Goal: Information Seeking & Learning: Learn about a topic

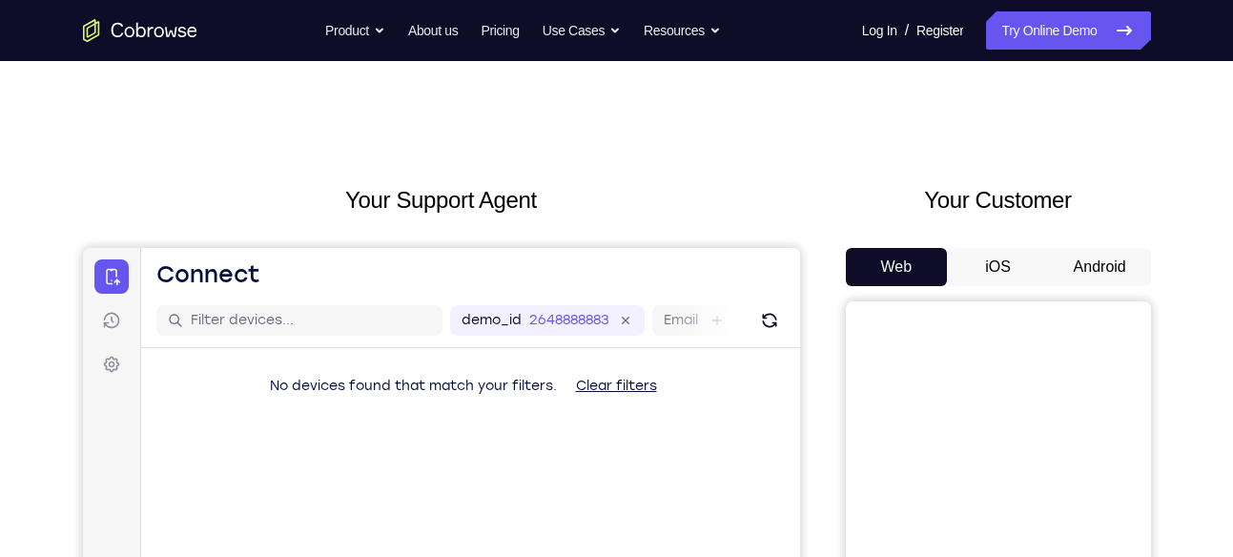
click at [1090, 268] on button "Android" at bounding box center [1100, 267] width 102 height 38
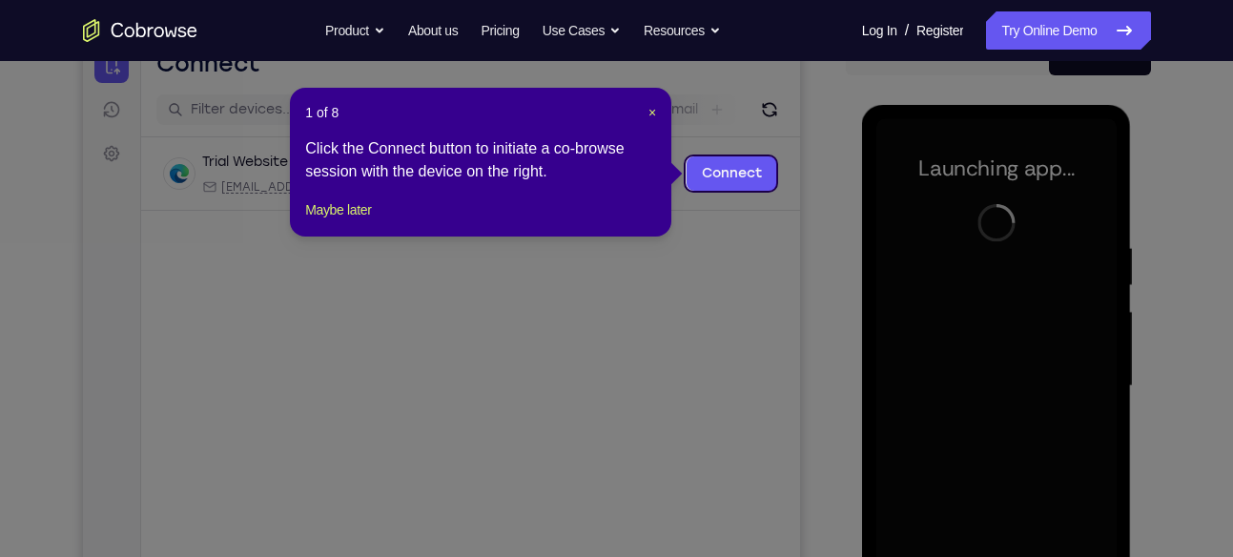
scroll to position [210, 0]
click at [648, 112] on span "×" at bounding box center [652, 113] width 8 height 15
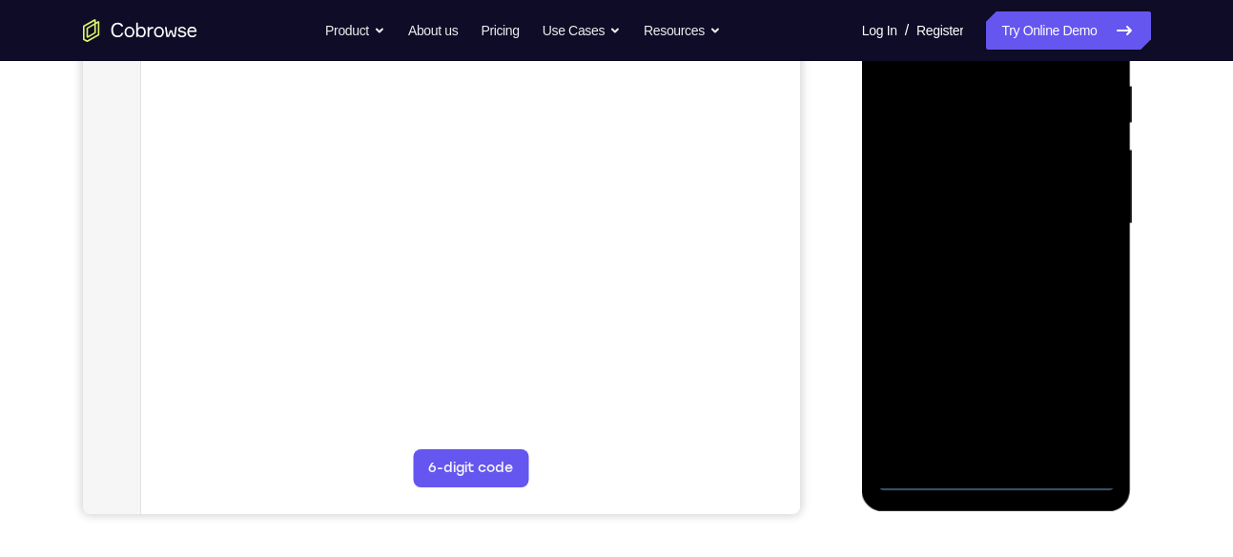
scroll to position [374, 0]
click at [993, 465] on div at bounding box center [996, 223] width 240 height 534
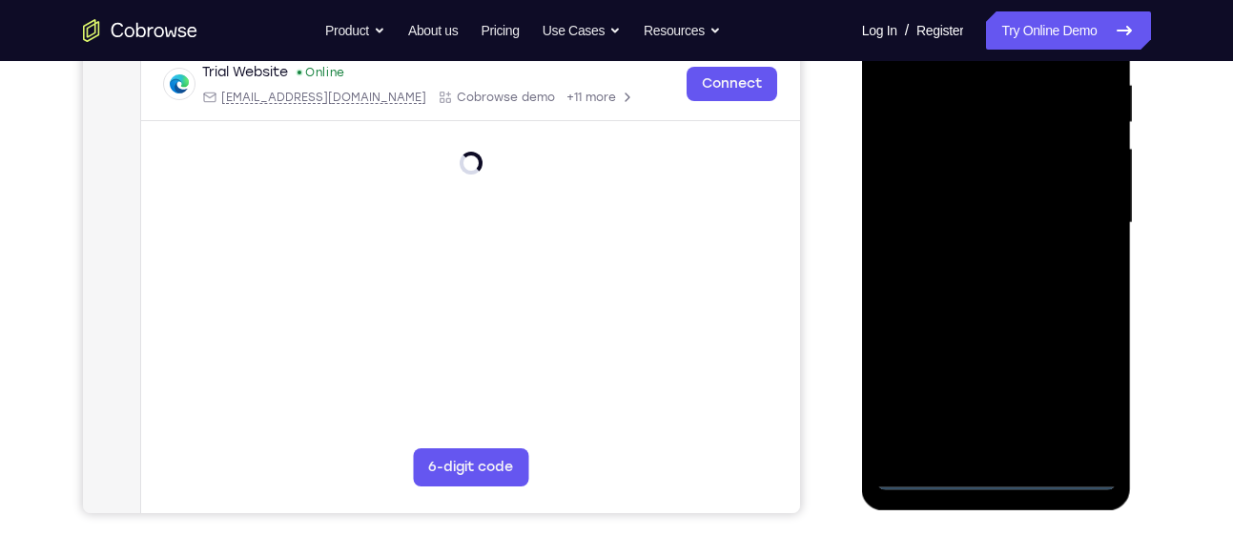
click at [998, 473] on div at bounding box center [996, 223] width 240 height 534
click at [1076, 381] on div at bounding box center [996, 223] width 240 height 534
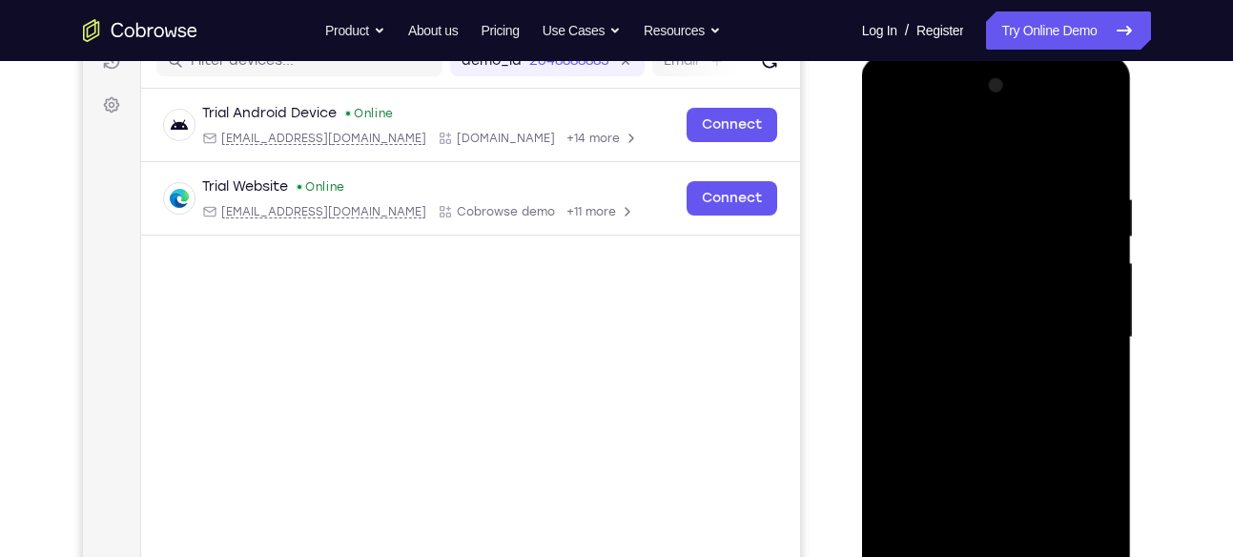
scroll to position [250, 0]
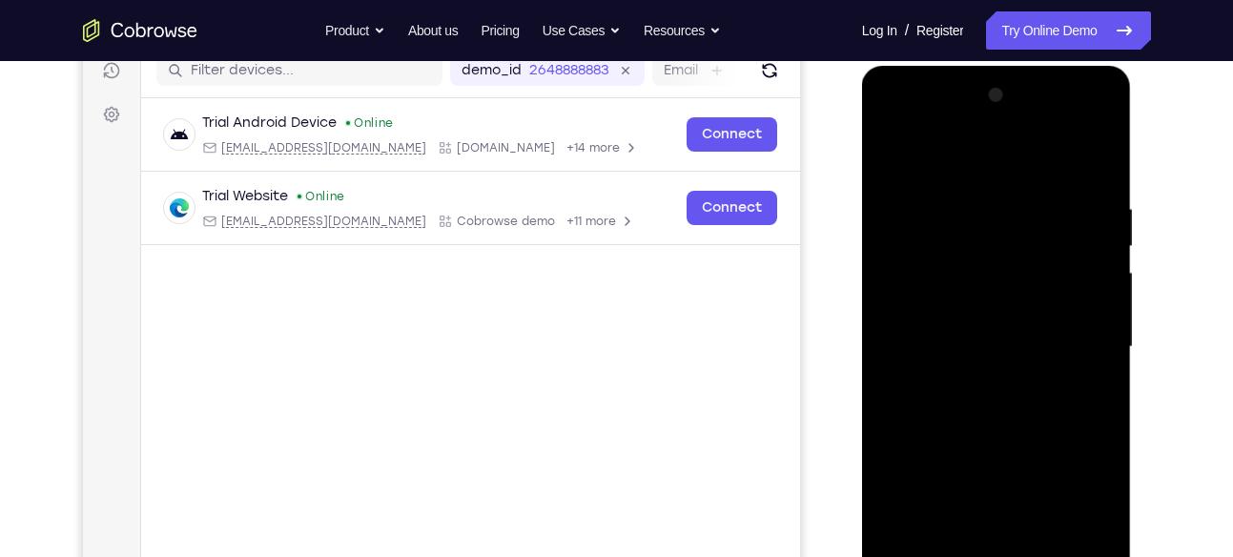
click at [982, 164] on div at bounding box center [996, 347] width 240 height 534
click at [1070, 335] on div at bounding box center [996, 347] width 240 height 534
click at [974, 378] on div at bounding box center [996, 347] width 240 height 534
click at [1006, 325] on div at bounding box center [996, 347] width 240 height 534
click at [996, 309] on div at bounding box center [996, 347] width 240 height 534
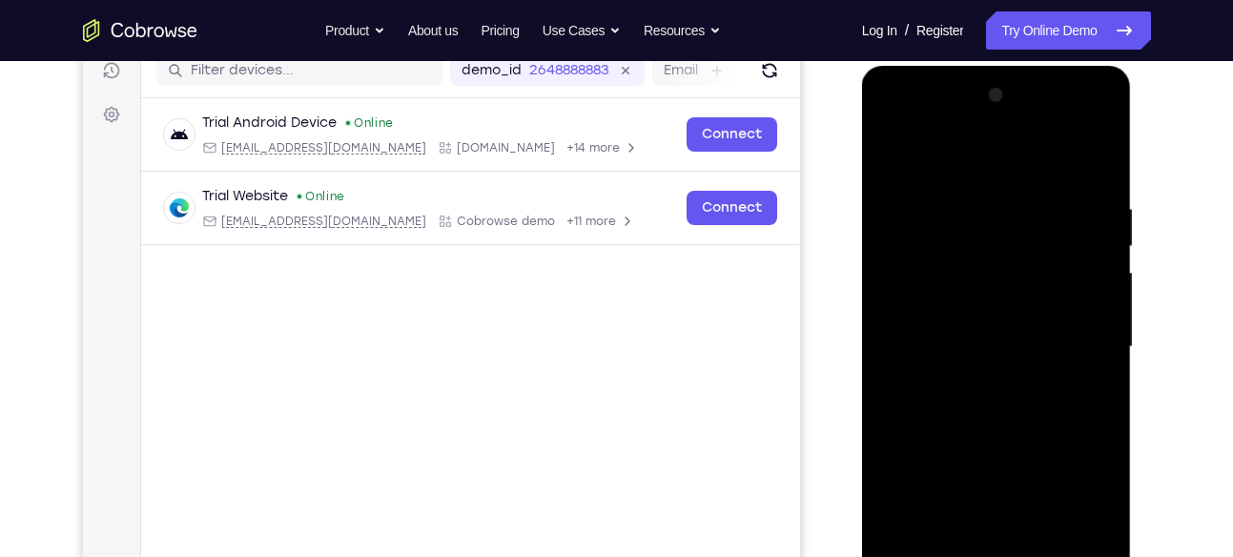
click at [1085, 306] on div at bounding box center [996, 347] width 240 height 534
click at [946, 314] on div at bounding box center [996, 347] width 240 height 534
click at [1030, 362] on div at bounding box center [996, 347] width 240 height 534
click at [1045, 352] on div at bounding box center [996, 347] width 240 height 534
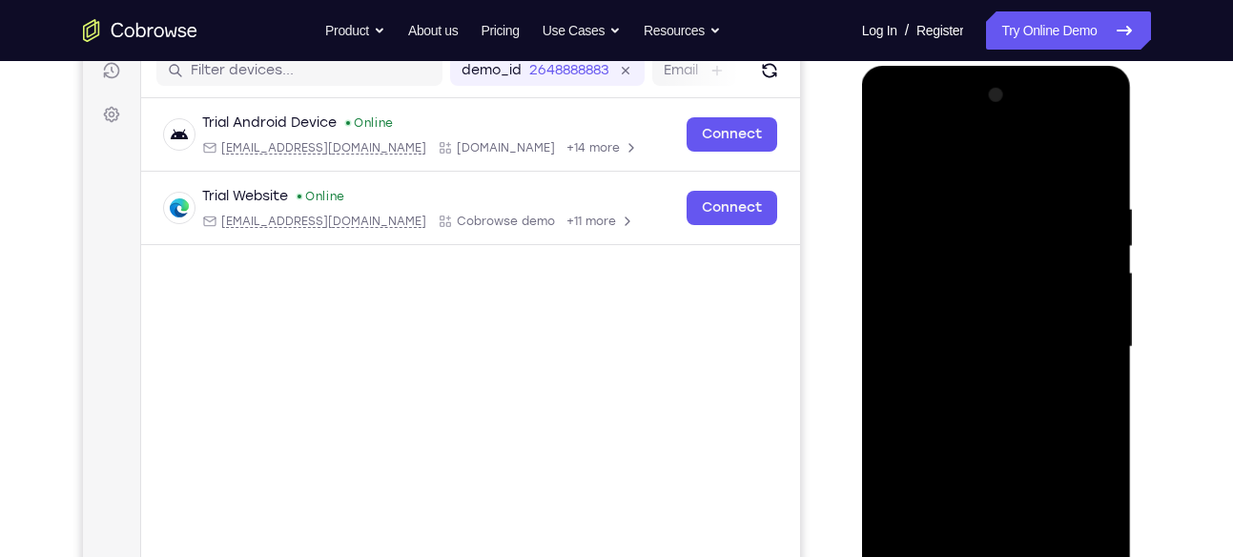
click at [1181, 246] on div "Your Support Agent Your Customer Web iOS Android Next Steps We’d be happy to gi…" at bounding box center [617, 439] width 1220 height 1257
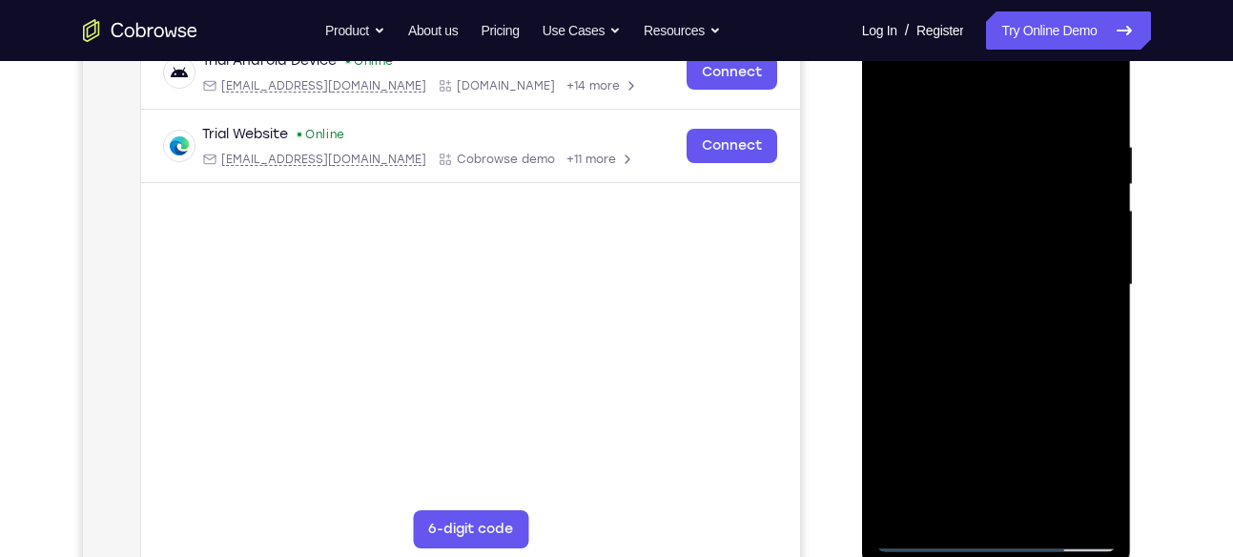
scroll to position [313, 0]
click at [1039, 377] on div at bounding box center [996, 284] width 240 height 534
click at [1043, 509] on div at bounding box center [996, 284] width 240 height 534
click at [1024, 385] on div at bounding box center [996, 284] width 240 height 534
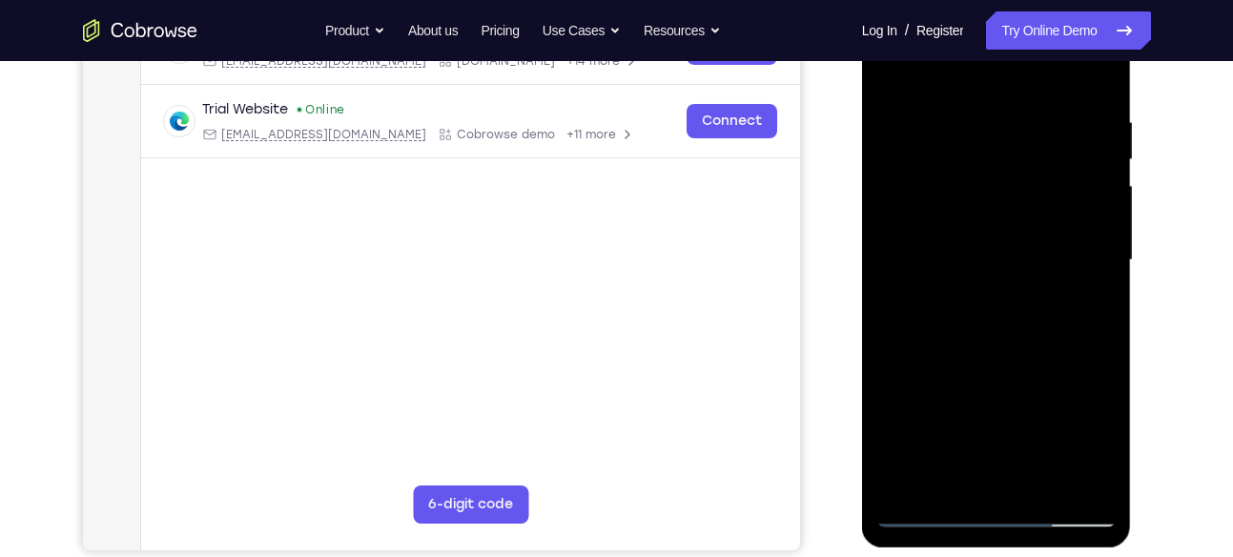
scroll to position [337, 0]
click at [931, 508] on div at bounding box center [996, 259] width 240 height 534
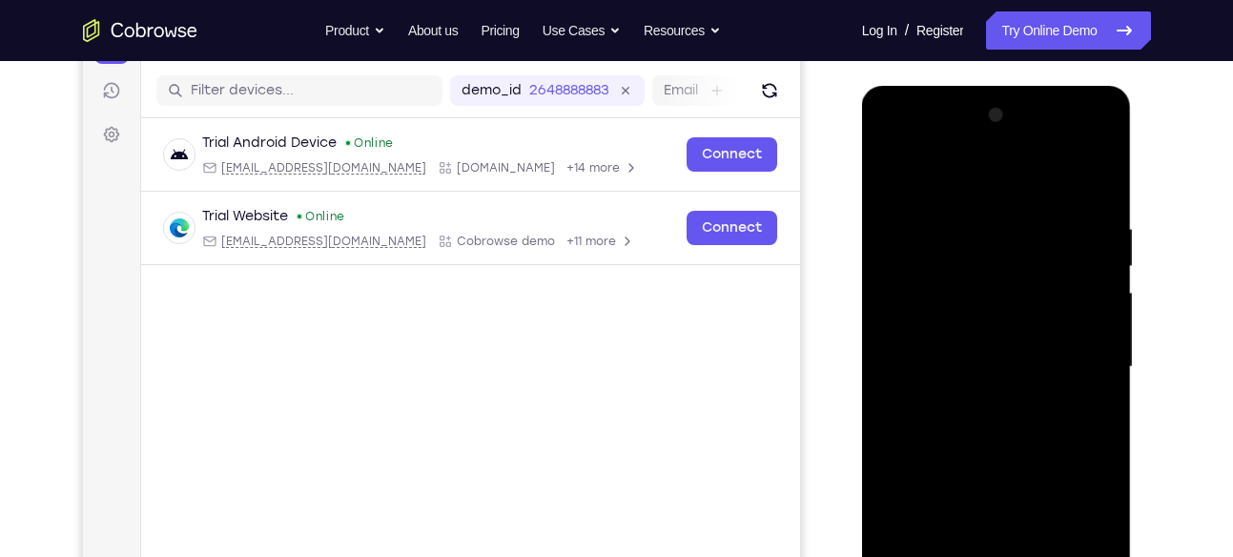
scroll to position [225, 0]
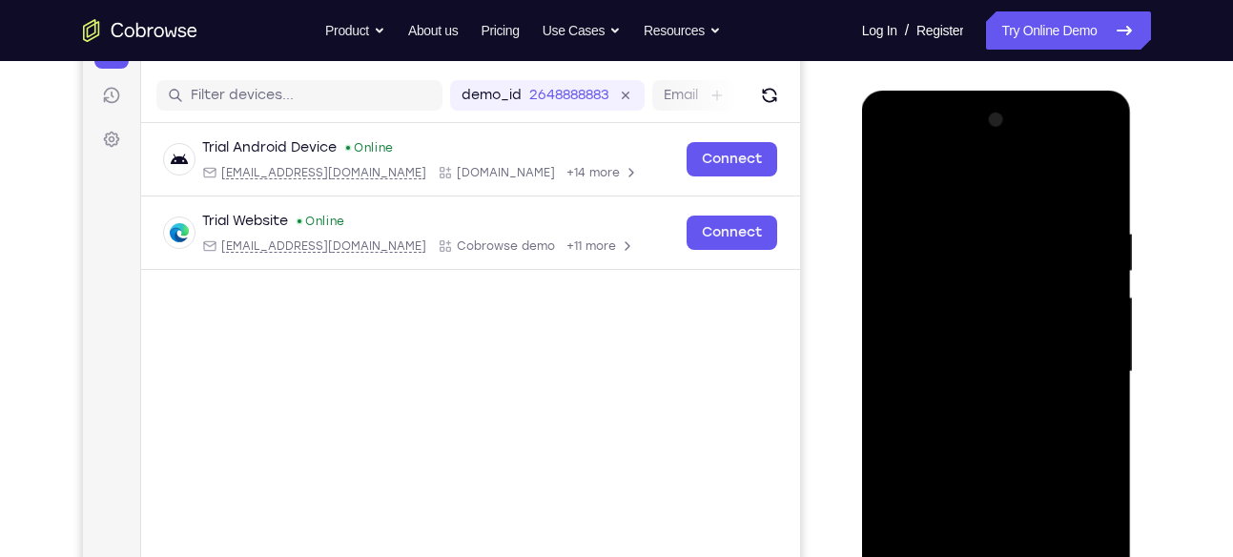
click at [995, 183] on div at bounding box center [996, 372] width 240 height 534
drag, startPoint x: 979, startPoint y: 181, endPoint x: 943, endPoint y: 92, distance: 96.7
click at [943, 92] on div at bounding box center [997, 375] width 270 height 568
click at [1102, 170] on div at bounding box center [996, 372] width 240 height 534
click at [1102, 178] on div at bounding box center [996, 372] width 240 height 534
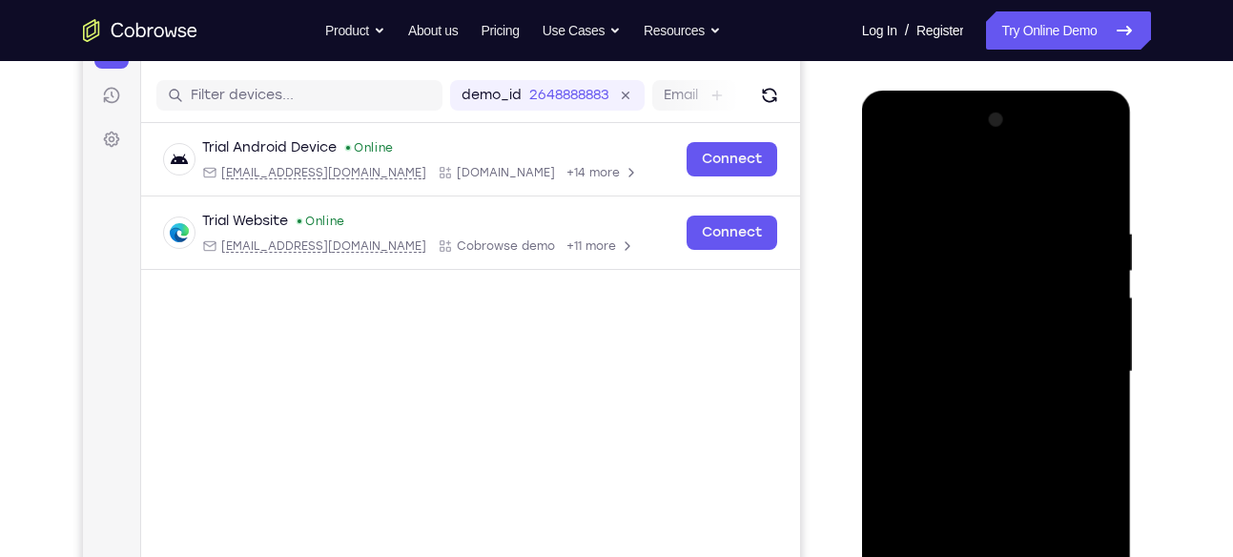
drag, startPoint x: 1021, startPoint y: 219, endPoint x: 993, endPoint y: 397, distance: 179.4
click at [993, 397] on div at bounding box center [996, 372] width 240 height 534
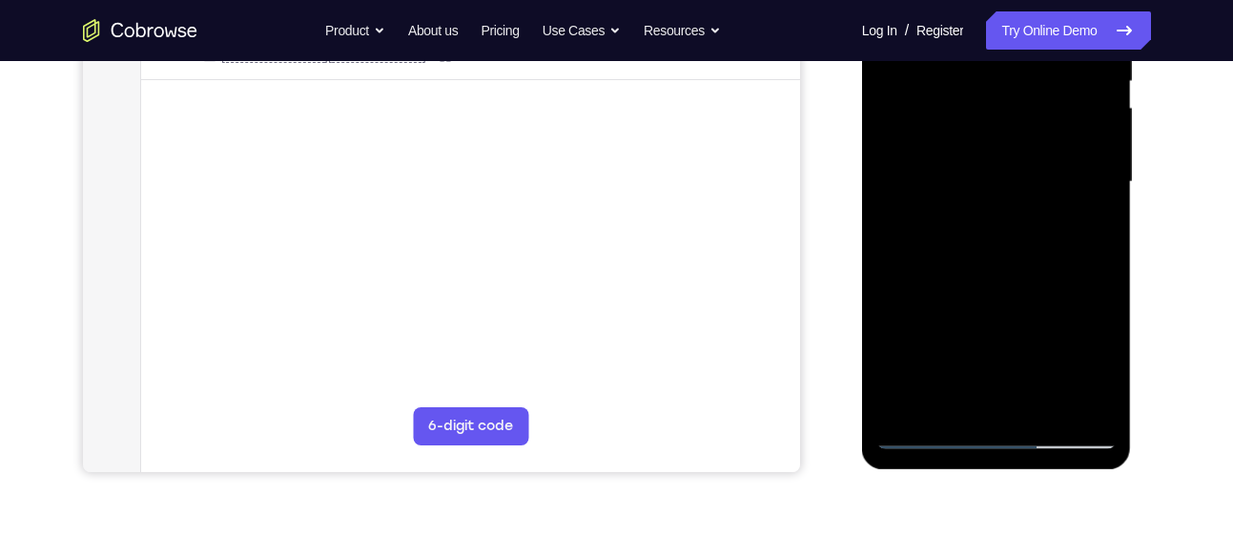
scroll to position [416, 0]
click at [911, 408] on div at bounding box center [996, 181] width 240 height 534
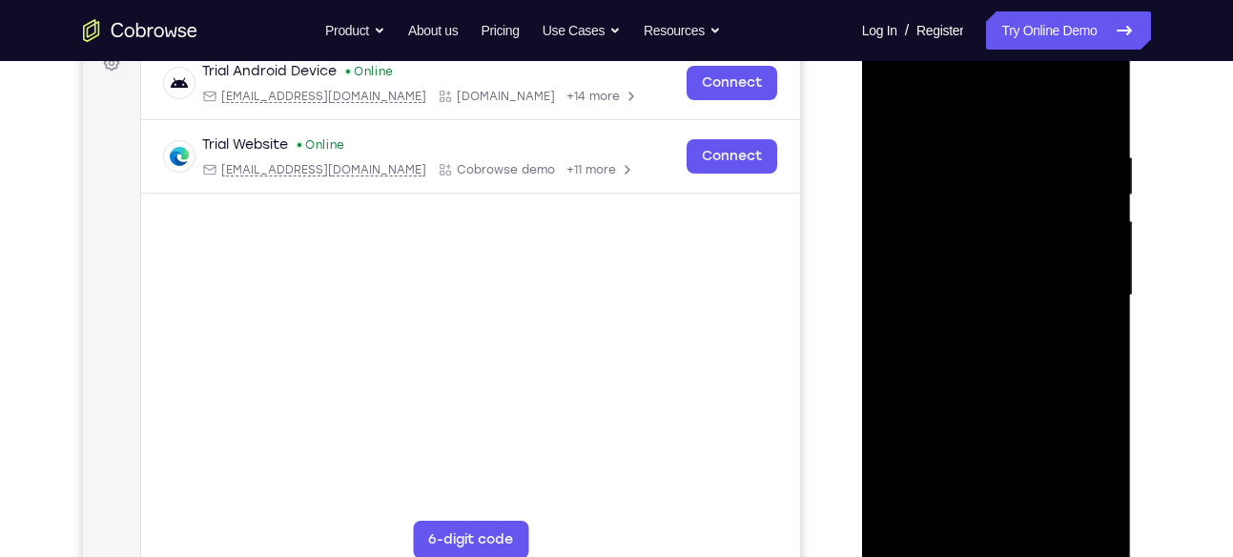
scroll to position [362, 0]
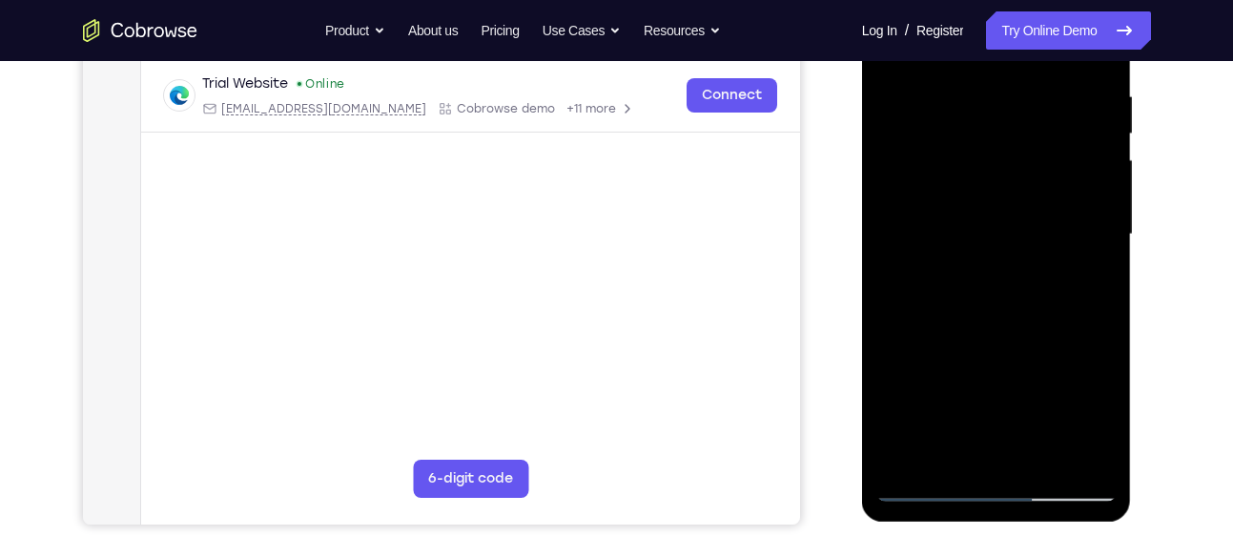
click at [953, 458] on div at bounding box center [996, 235] width 240 height 534
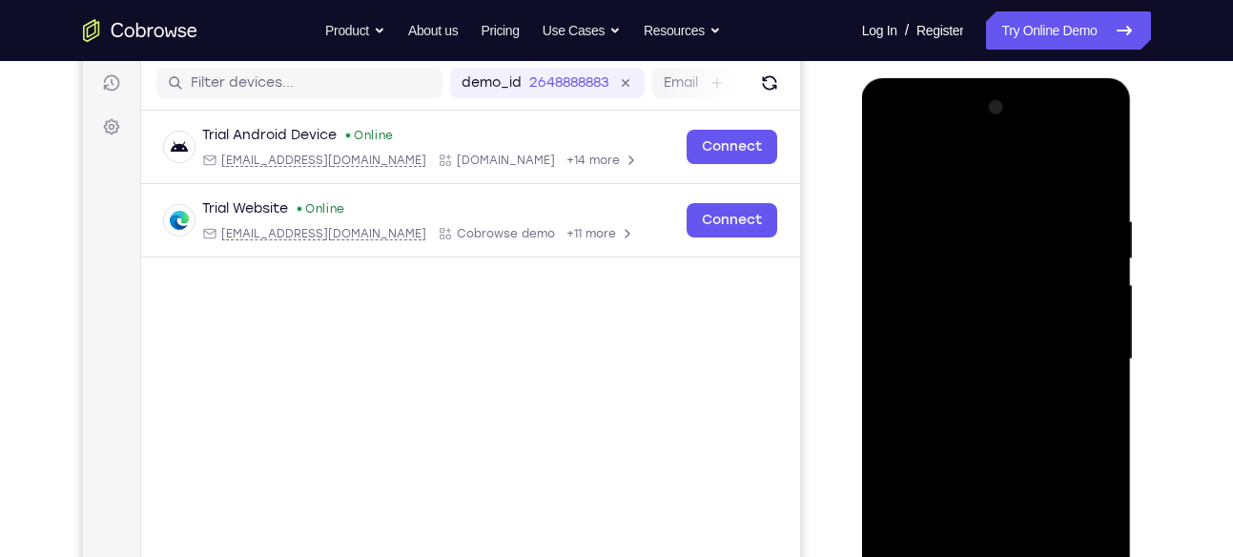
scroll to position [235, 0]
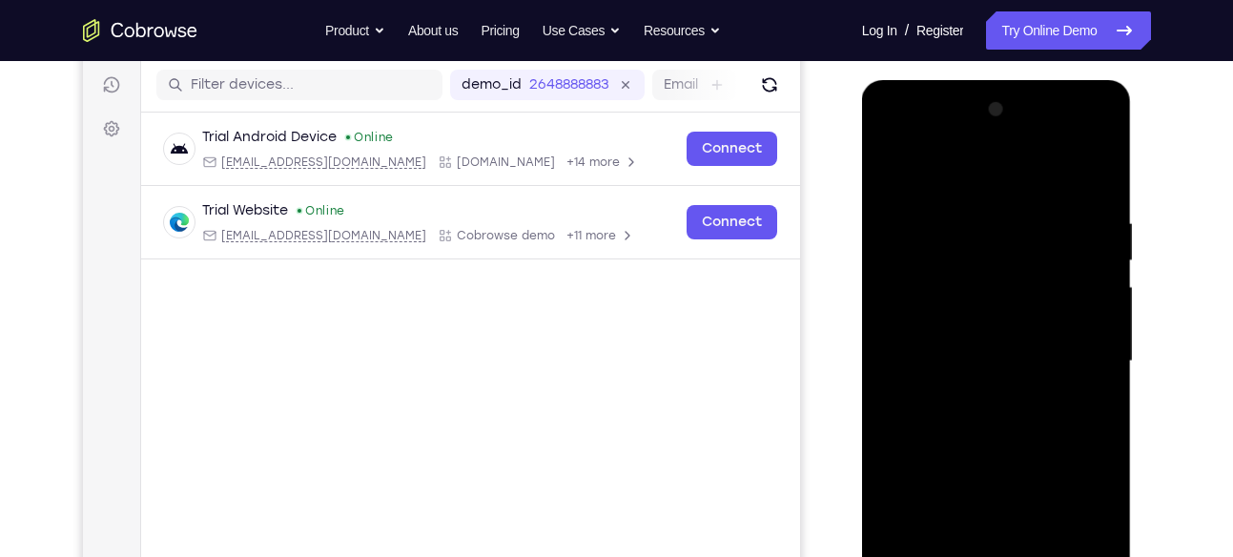
click at [954, 169] on div at bounding box center [996, 361] width 240 height 534
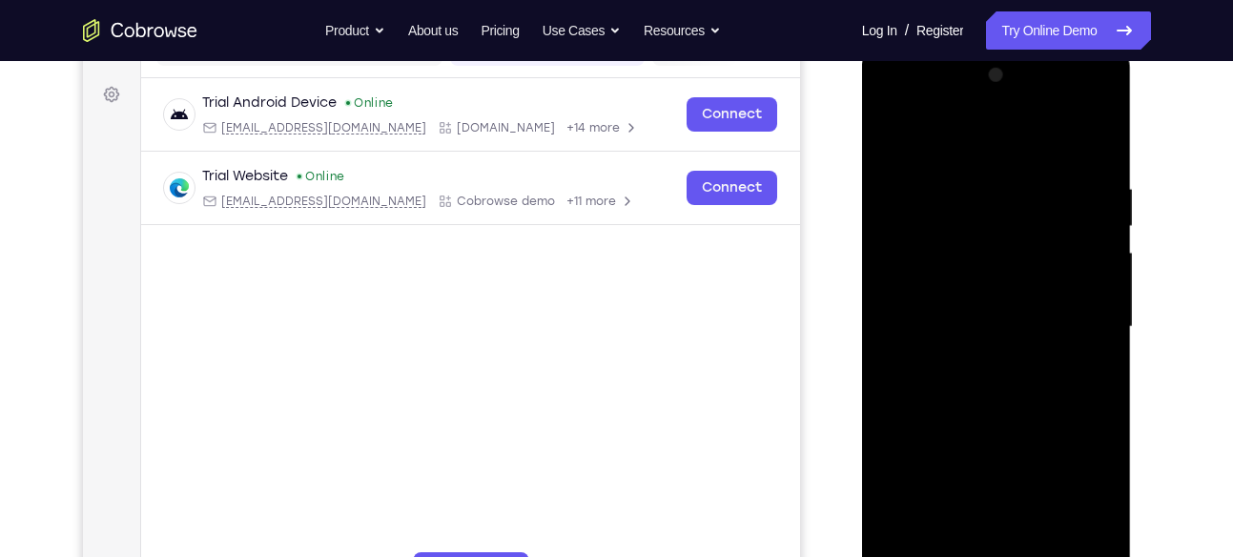
scroll to position [273, 0]
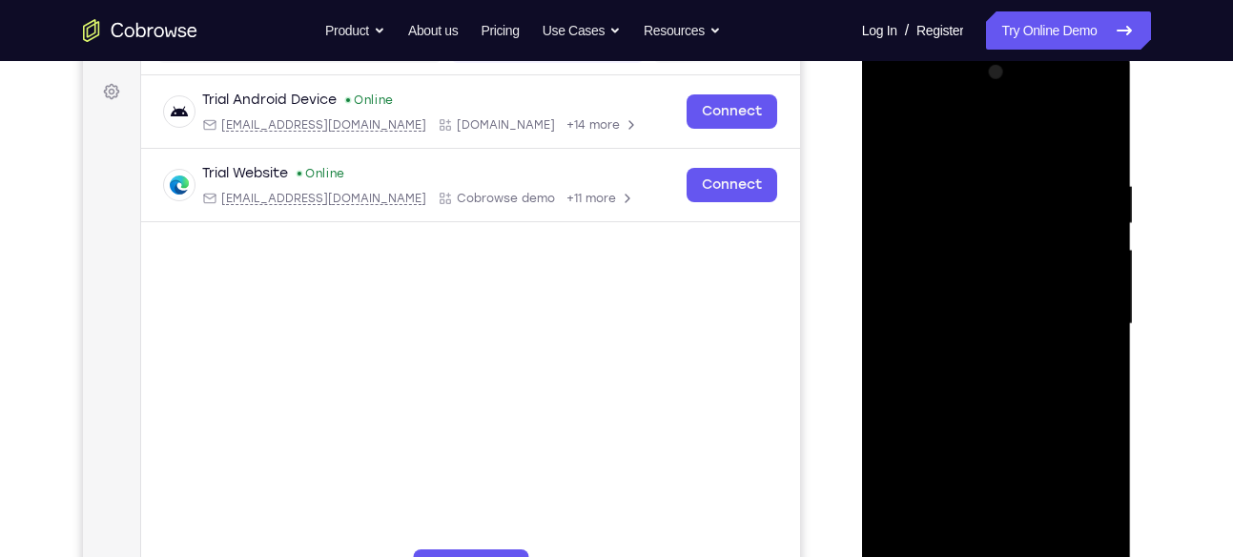
click at [937, 159] on div at bounding box center [996, 324] width 240 height 534
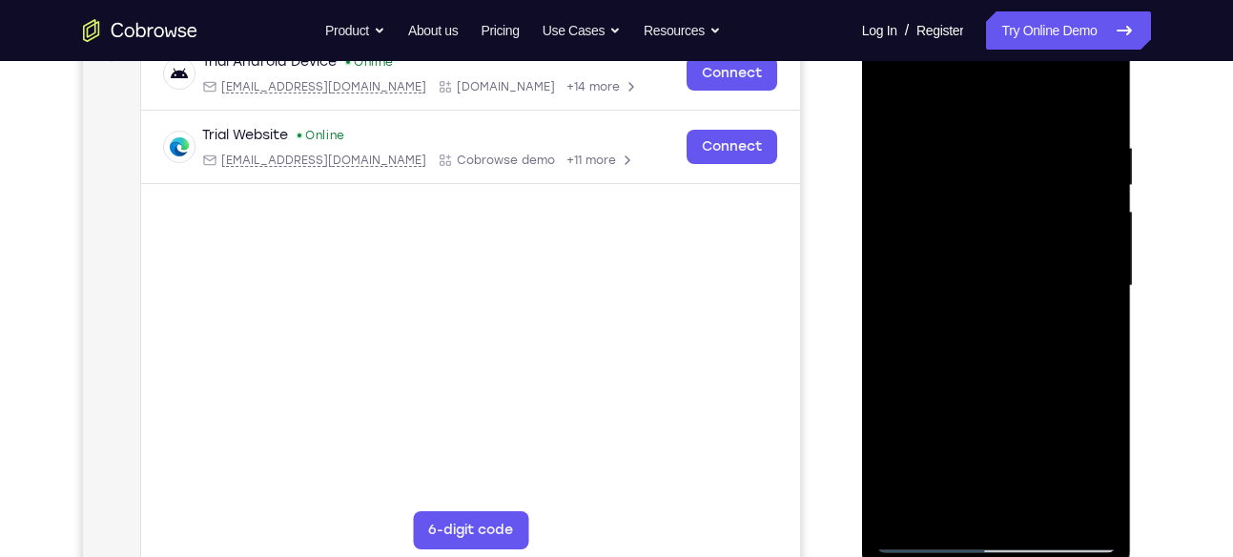
scroll to position [314, 0]
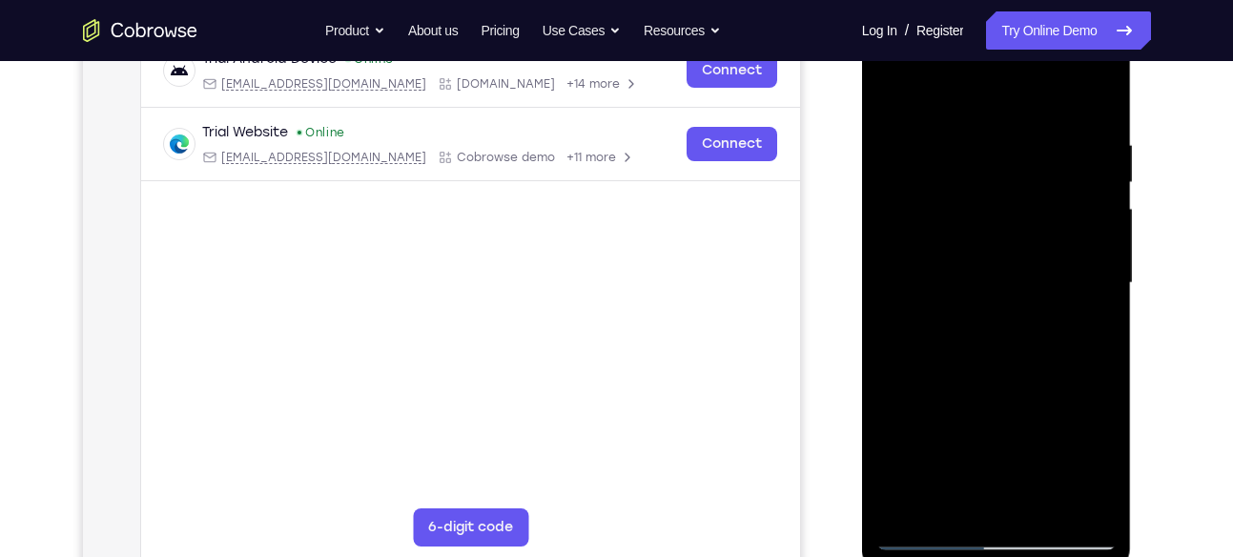
click at [992, 220] on div at bounding box center [996, 283] width 240 height 534
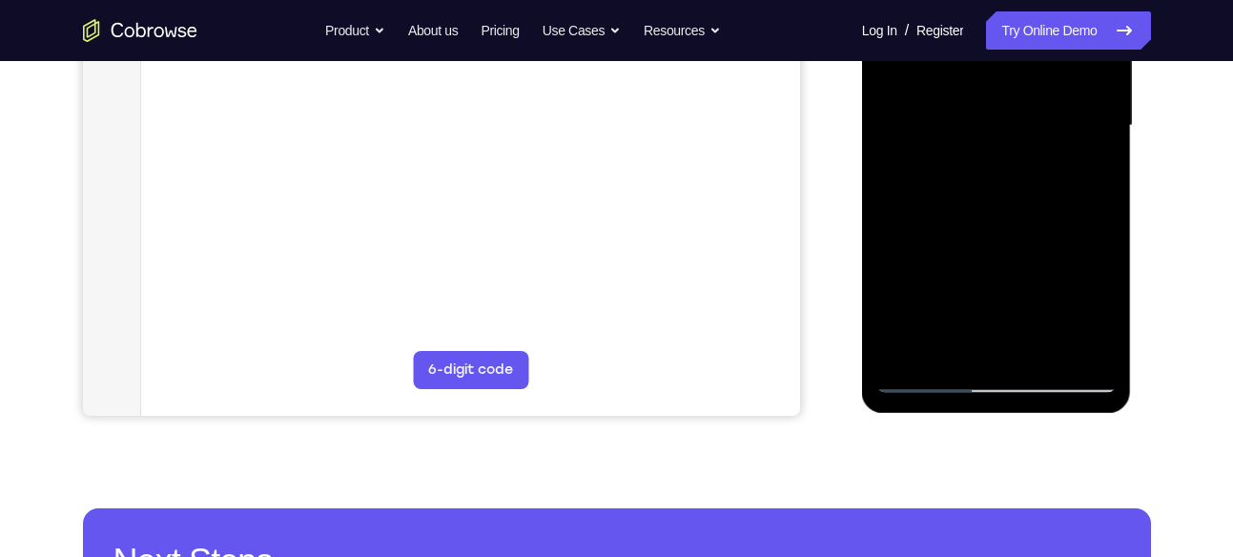
scroll to position [476, 0]
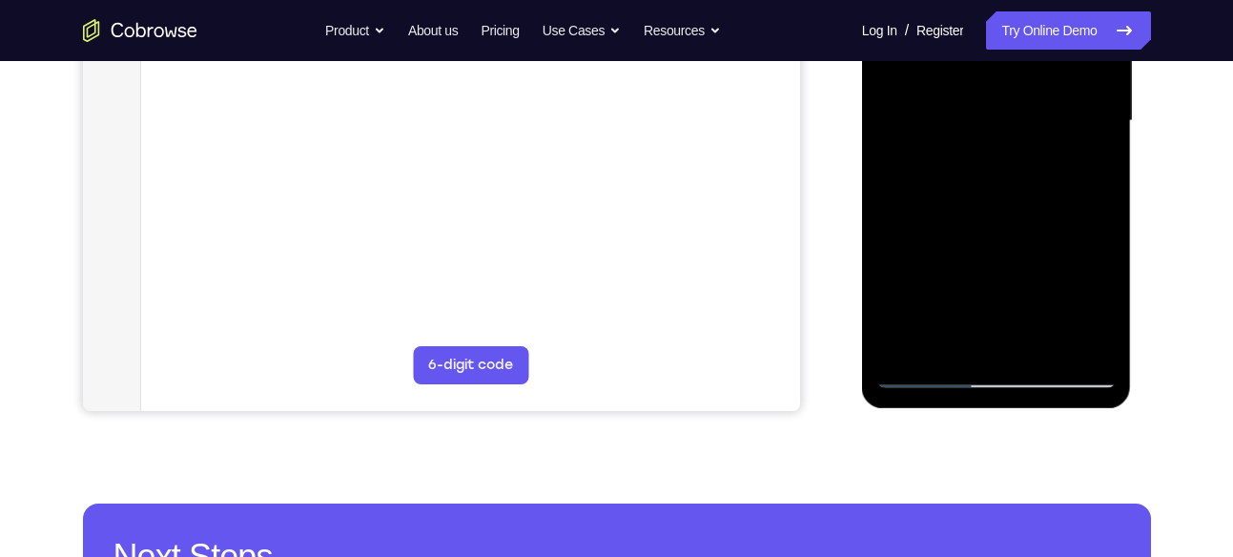
click at [912, 346] on div at bounding box center [996, 121] width 240 height 534
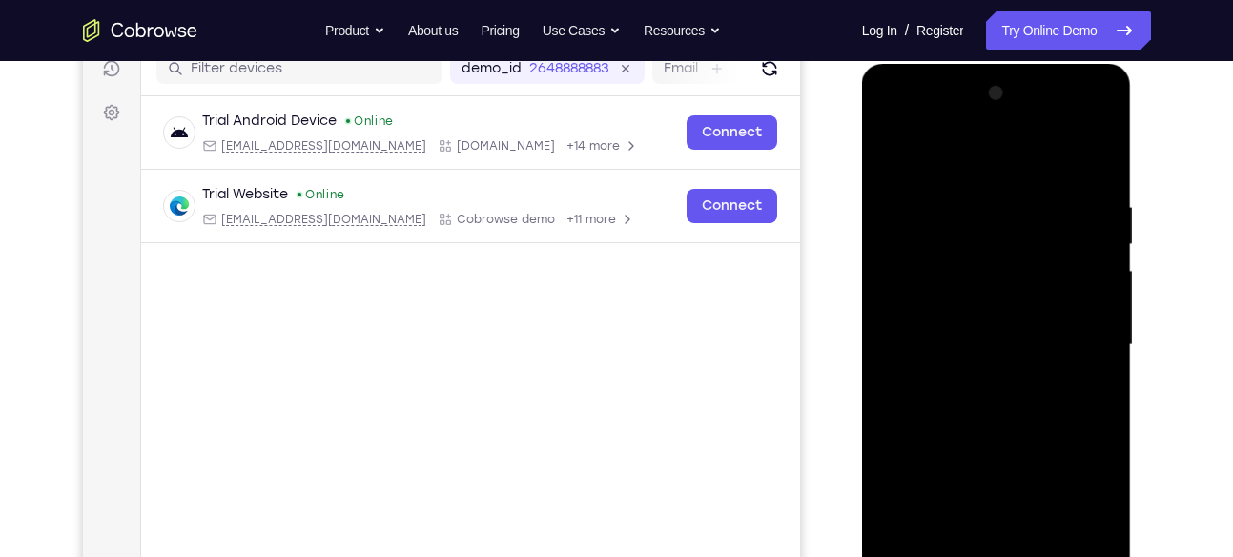
scroll to position [245, 0]
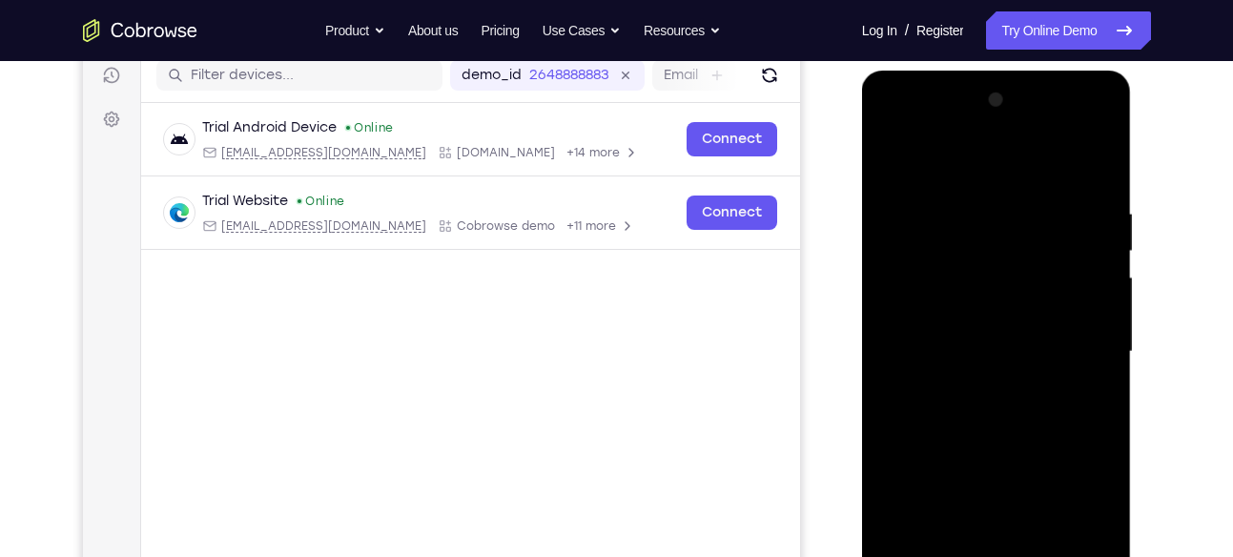
click at [955, 189] on div at bounding box center [996, 352] width 240 height 534
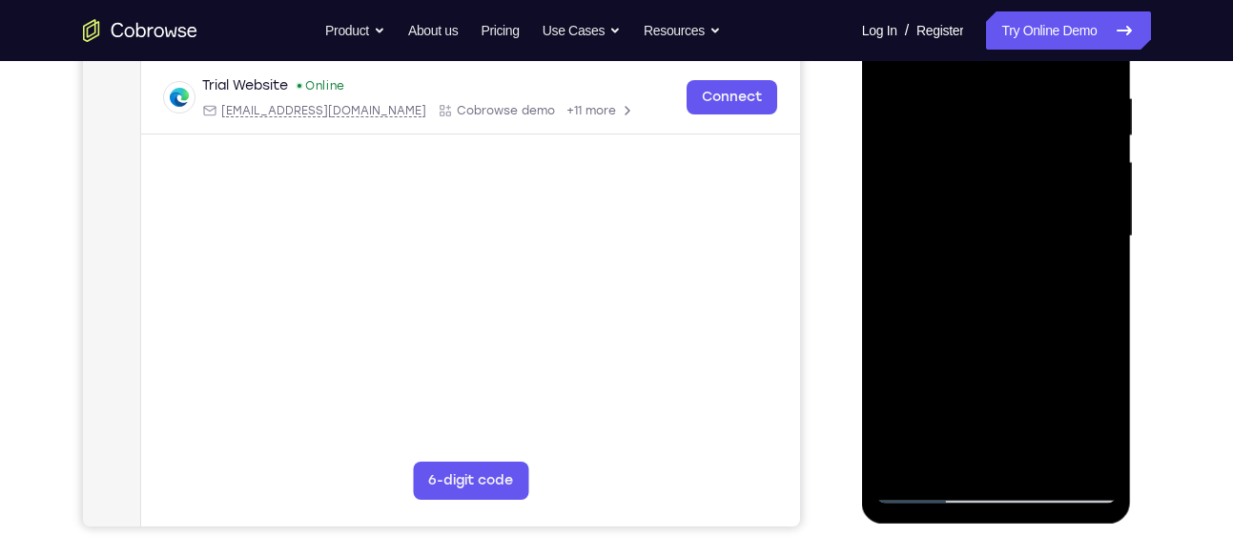
scroll to position [362, 0]
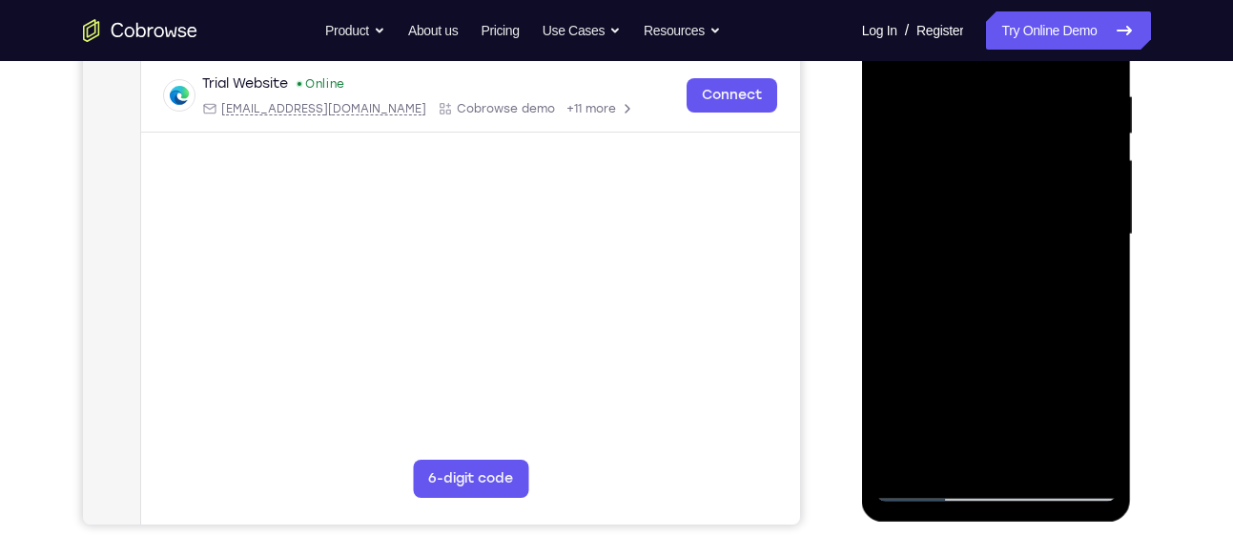
drag, startPoint x: 1083, startPoint y: 229, endPoint x: 843, endPoint y: 280, distance: 245.7
click at [862, 280] on html "Online web based iOS Simulators and Android Emulators. Run iPhone, iPad, Mobile…" at bounding box center [998, 239] width 272 height 572
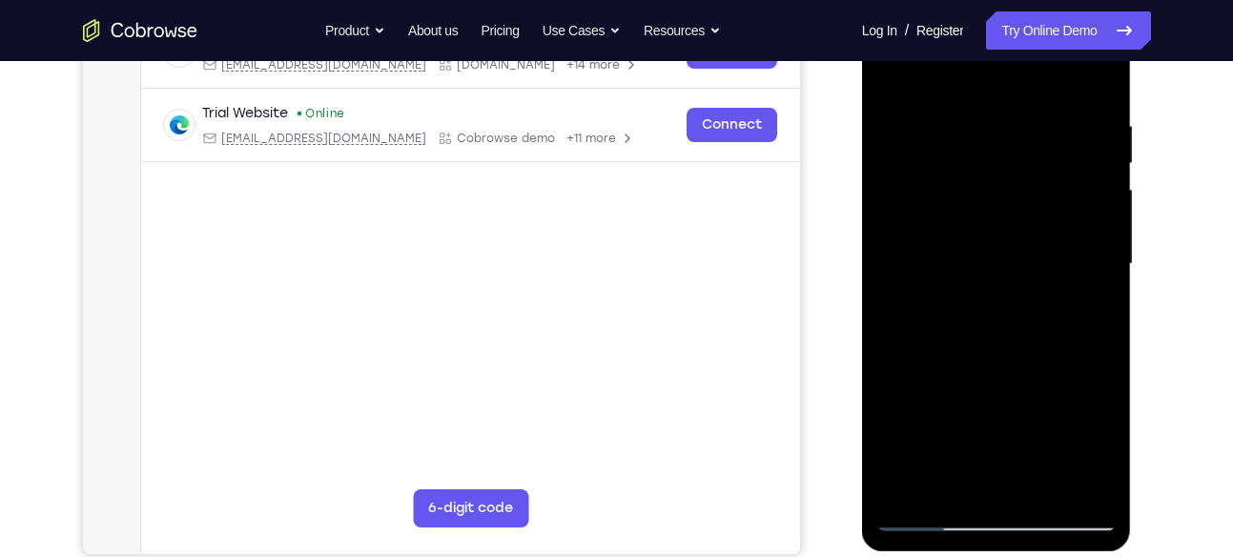
scroll to position [332, 0]
drag, startPoint x: 1068, startPoint y: 235, endPoint x: 941, endPoint y: 260, distance: 129.2
click at [966, 257] on div at bounding box center [996, 265] width 240 height 534
drag, startPoint x: 1057, startPoint y: 228, endPoint x: 928, endPoint y: 237, distance: 130.0
click at [928, 237] on div at bounding box center [996, 265] width 240 height 534
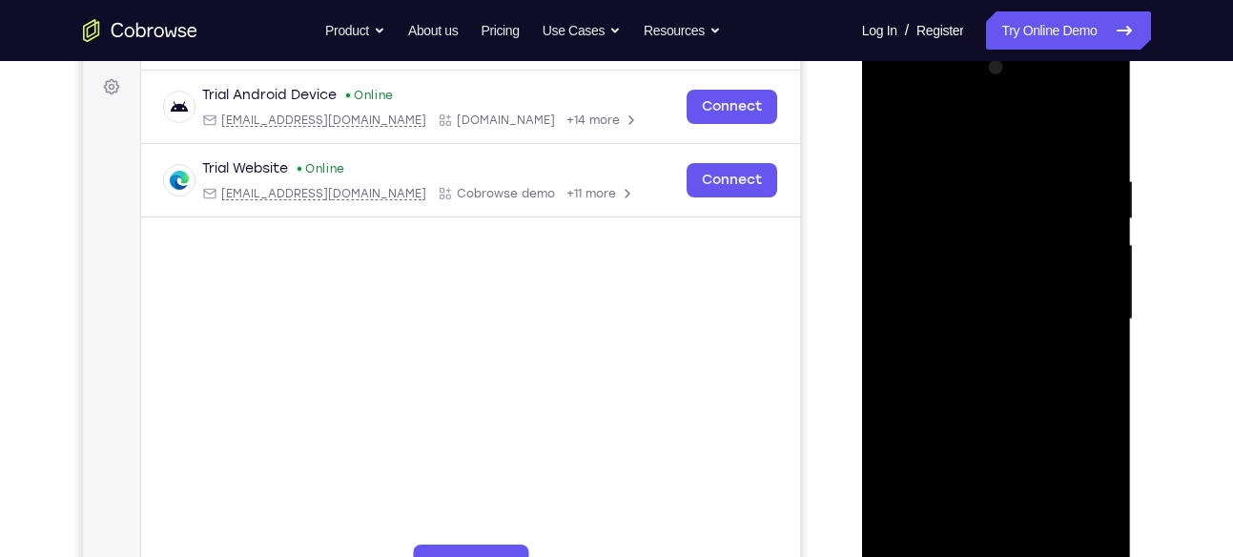
scroll to position [276, 0]
drag, startPoint x: 1076, startPoint y: 258, endPoint x: 909, endPoint y: 286, distance: 169.1
click at [909, 286] on div at bounding box center [996, 320] width 240 height 534
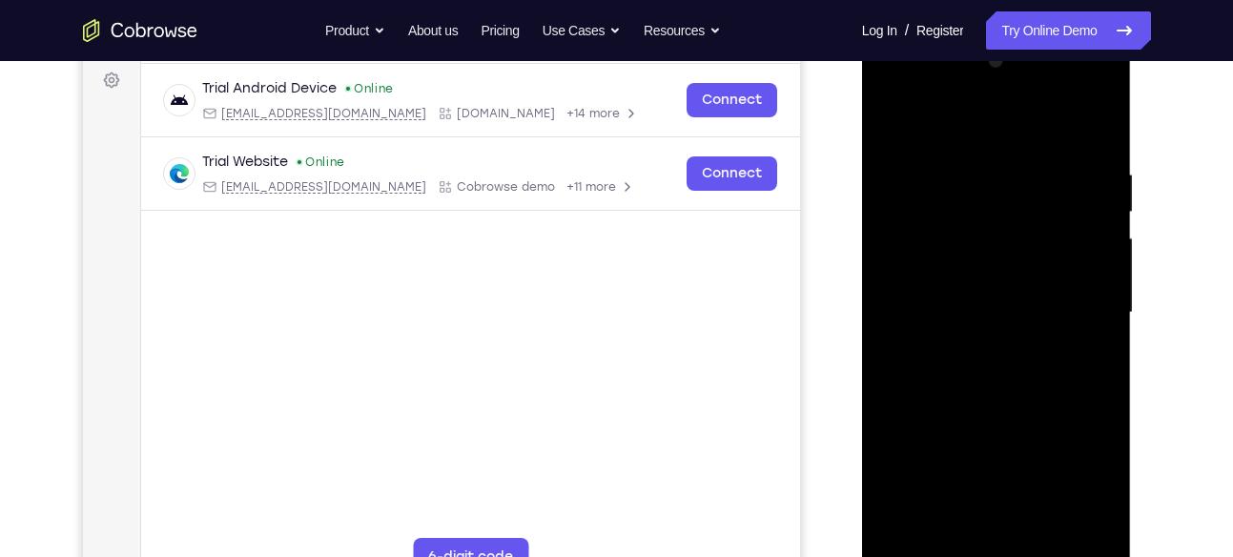
scroll to position [282, 0]
click at [1092, 126] on div at bounding box center [996, 315] width 240 height 534
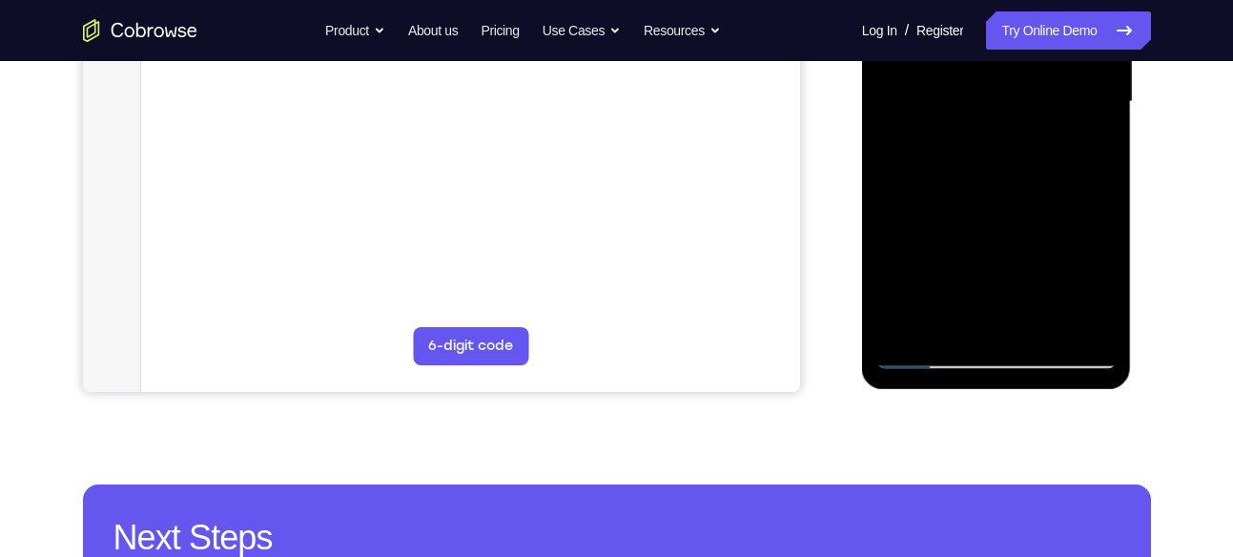
scroll to position [506, 0]
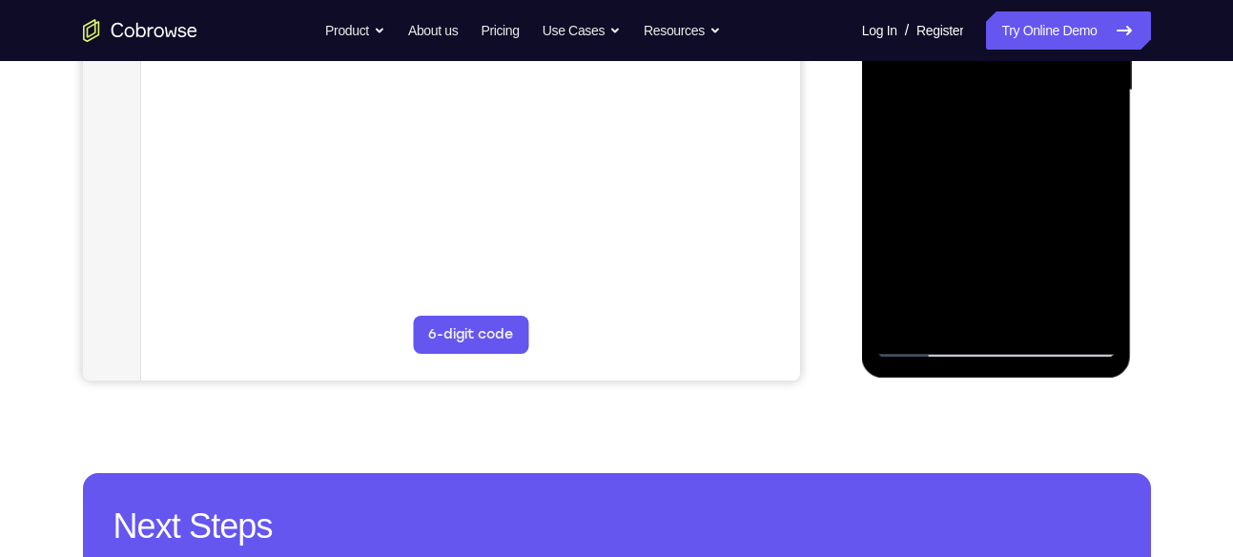
click at [1043, 315] on div at bounding box center [996, 91] width 240 height 534
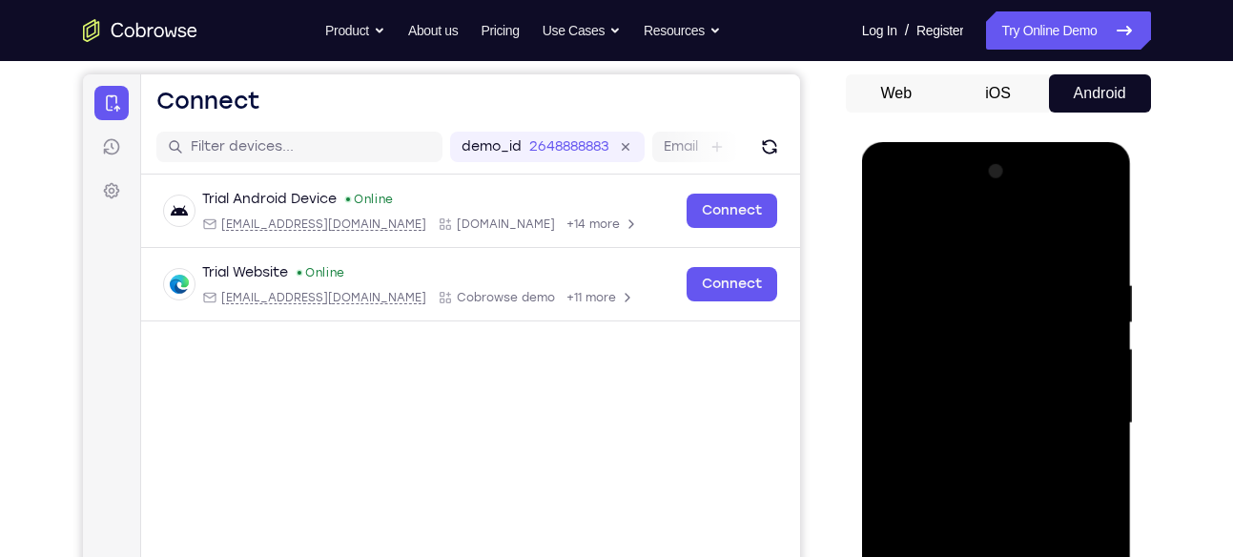
scroll to position [166, 0]
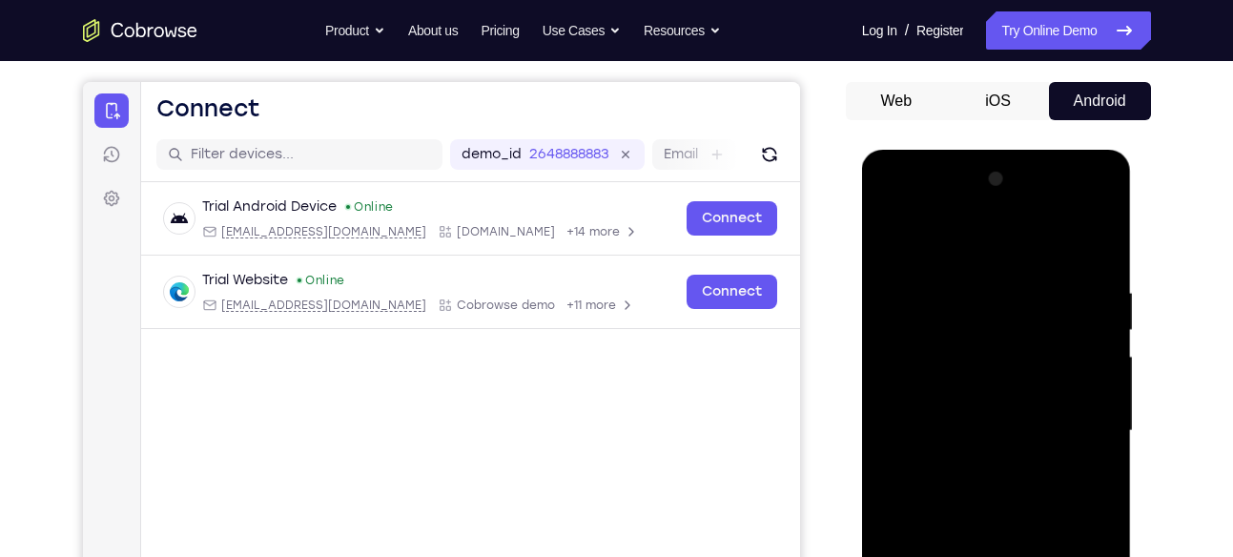
click at [899, 240] on div at bounding box center [996, 431] width 240 height 534
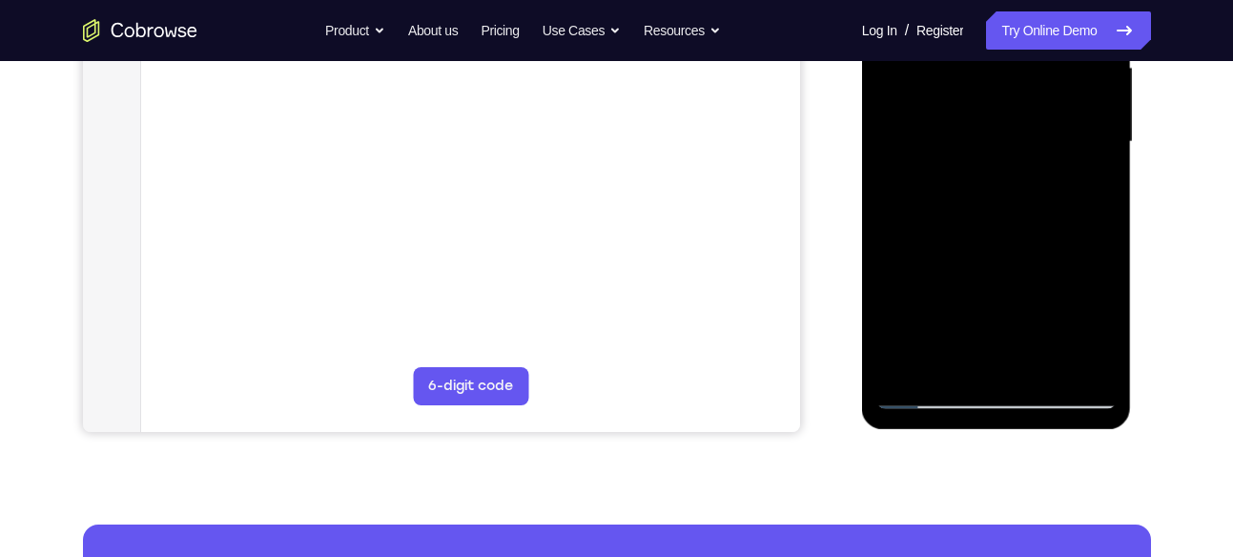
scroll to position [457, 0]
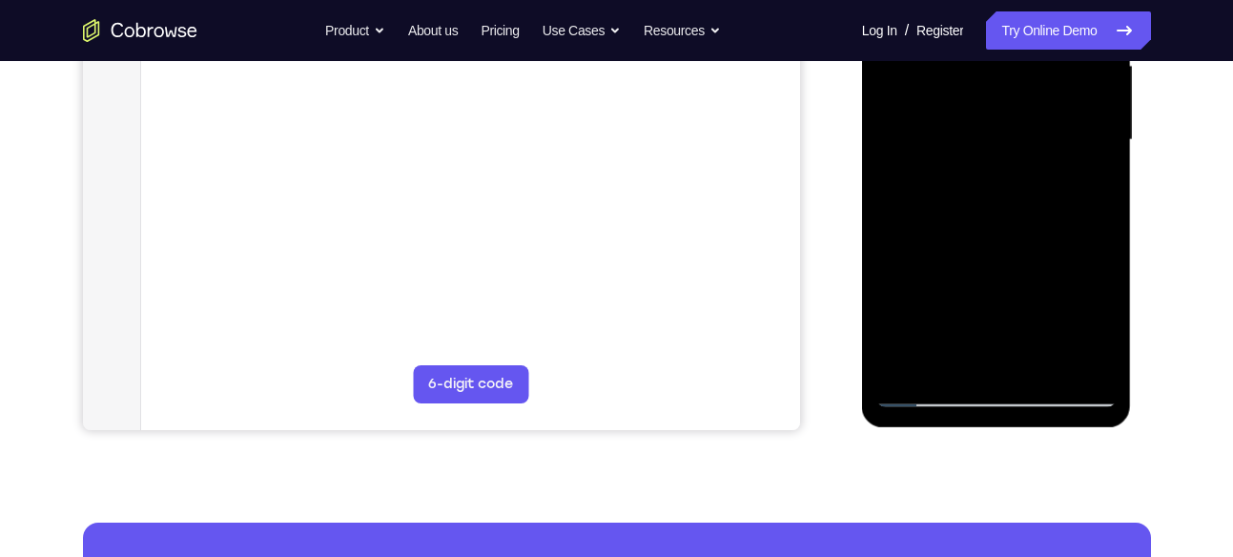
click at [924, 394] on div at bounding box center [996, 140] width 240 height 534
